Goal: Consume media (video, audio)

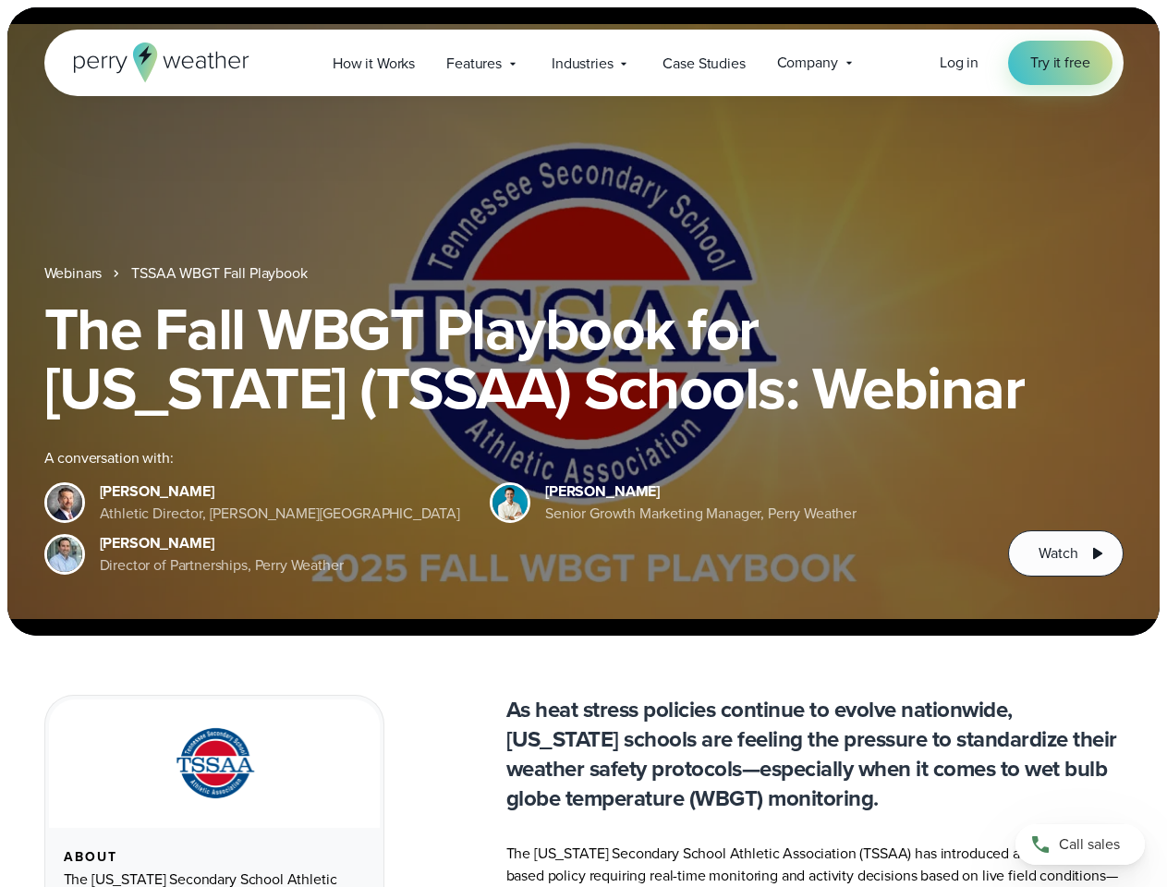
click at [583, 443] on div "The Fall WBGT Playbook for [US_STATE] (TSSAA) Schools: Webinar A conversation w…" at bounding box center [583, 437] width 1079 height 277
click at [583, 63] on span "Industries" at bounding box center [581, 64] width 61 height 22
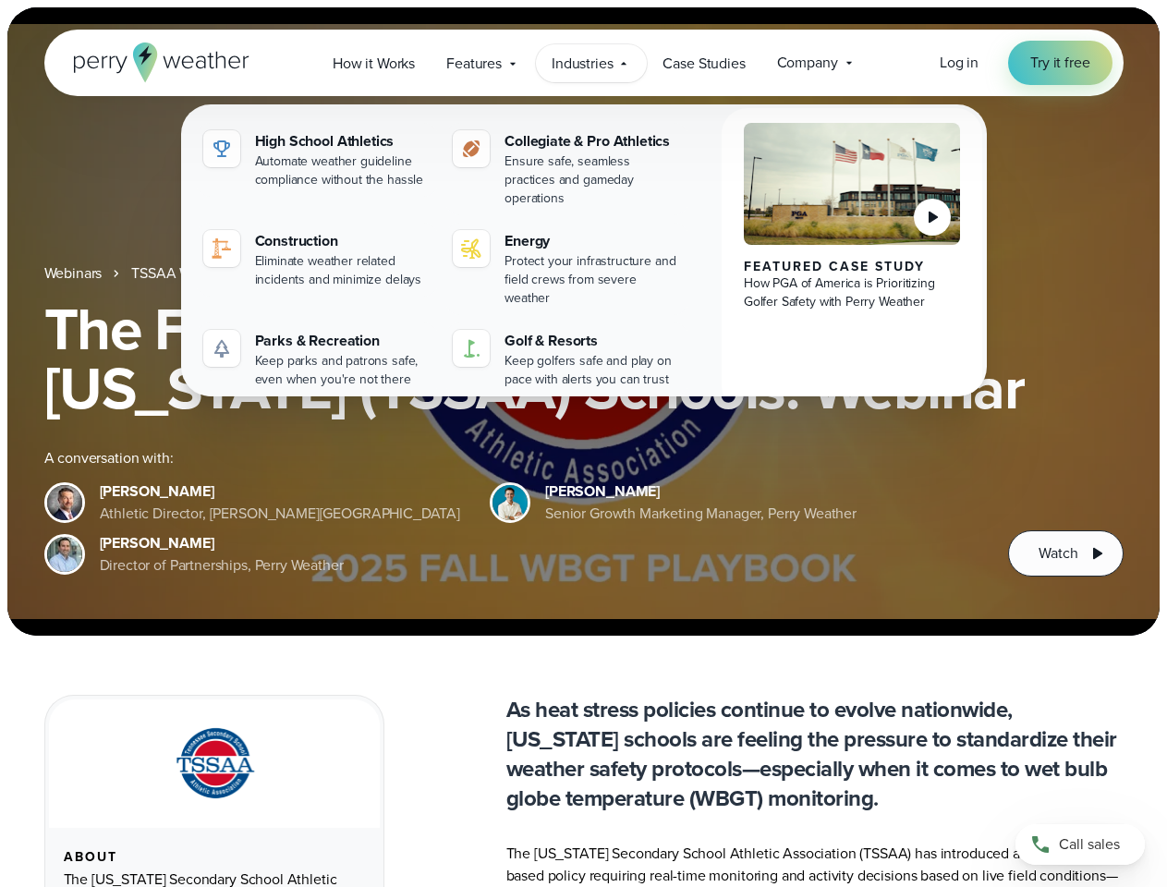
click at [583, 321] on h1 "The Fall WBGT Playbook for [US_STATE] (TSSAA) Schools: Webinar" at bounding box center [583, 358] width 1079 height 118
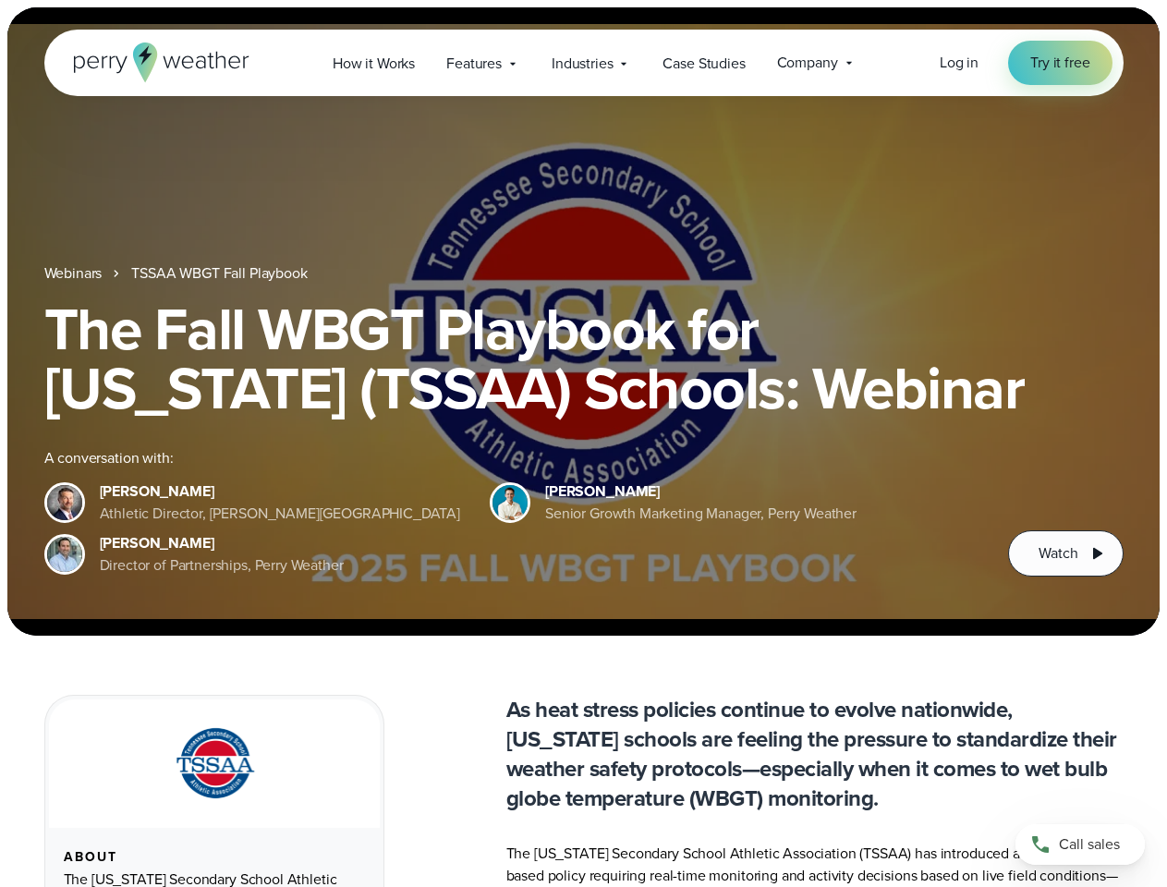
click at [221, 273] on link "TSSAA WBGT Fall Playbook" at bounding box center [218, 273] width 175 height 22
click at [1065, 553] on span "Watch" at bounding box center [1057, 553] width 39 height 22
